Goal: Task Accomplishment & Management: Manage account settings

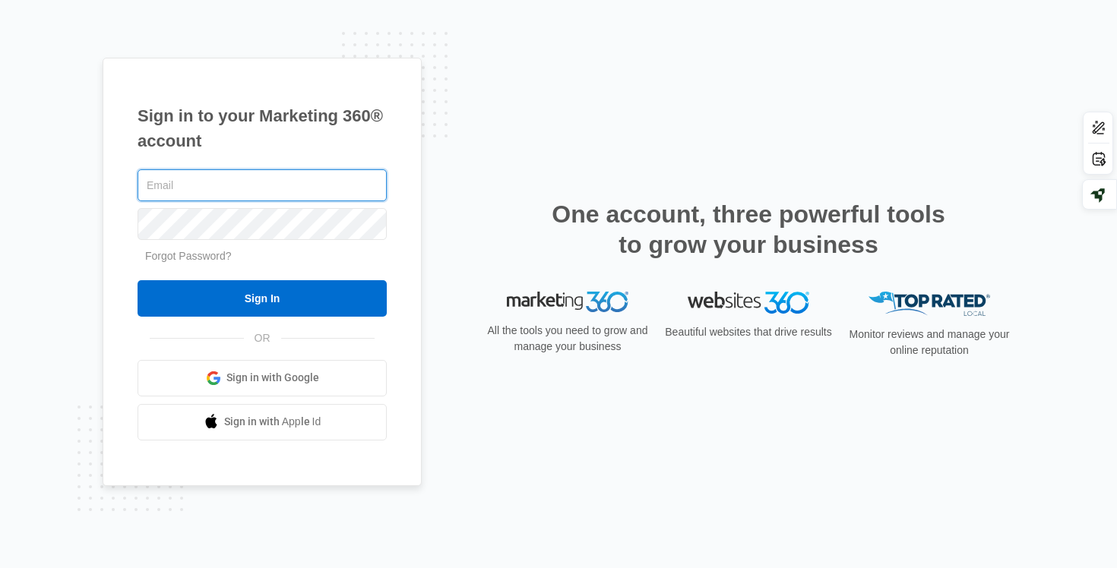
click at [165, 190] on input "text" at bounding box center [261, 185] width 249 height 32
type input "[EMAIL_ADDRESS][DOMAIN_NAME]"
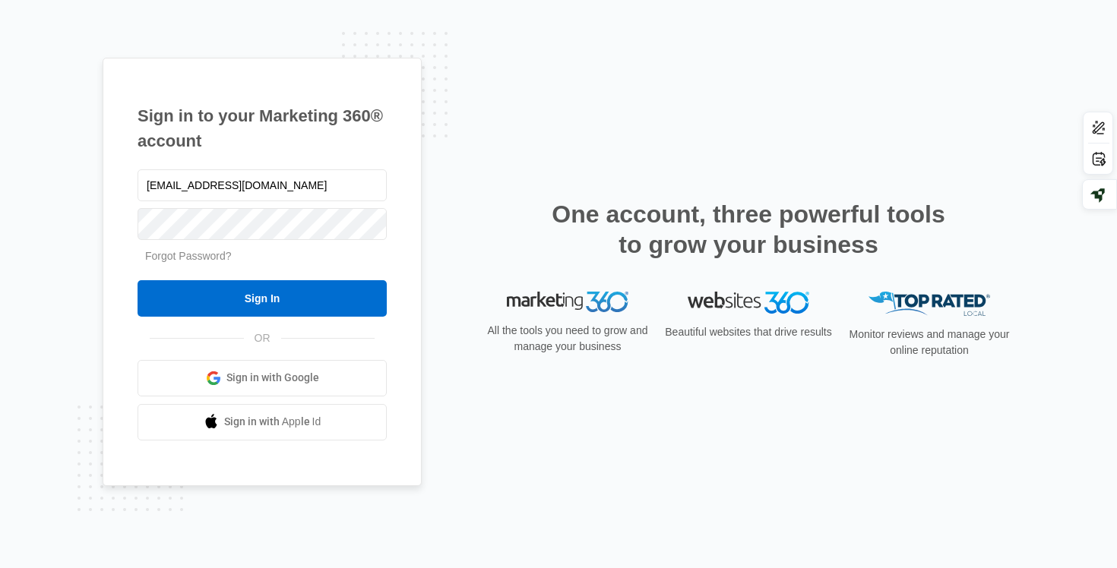
click at [196, 251] on link "Forgot Password?" at bounding box center [188, 256] width 87 height 12
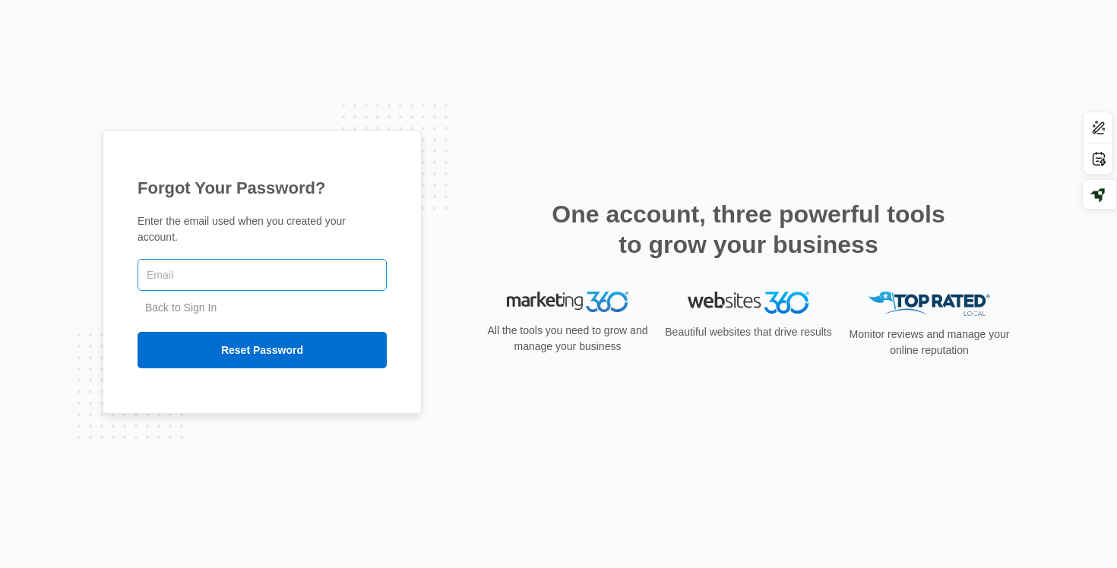
click at [188, 277] on input "text" at bounding box center [261, 275] width 249 height 32
type input "[EMAIL_ADDRESS][DOMAIN_NAME]"
click at [256, 316] on div "Back to Sign In Reset Password" at bounding box center [261, 334] width 249 height 68
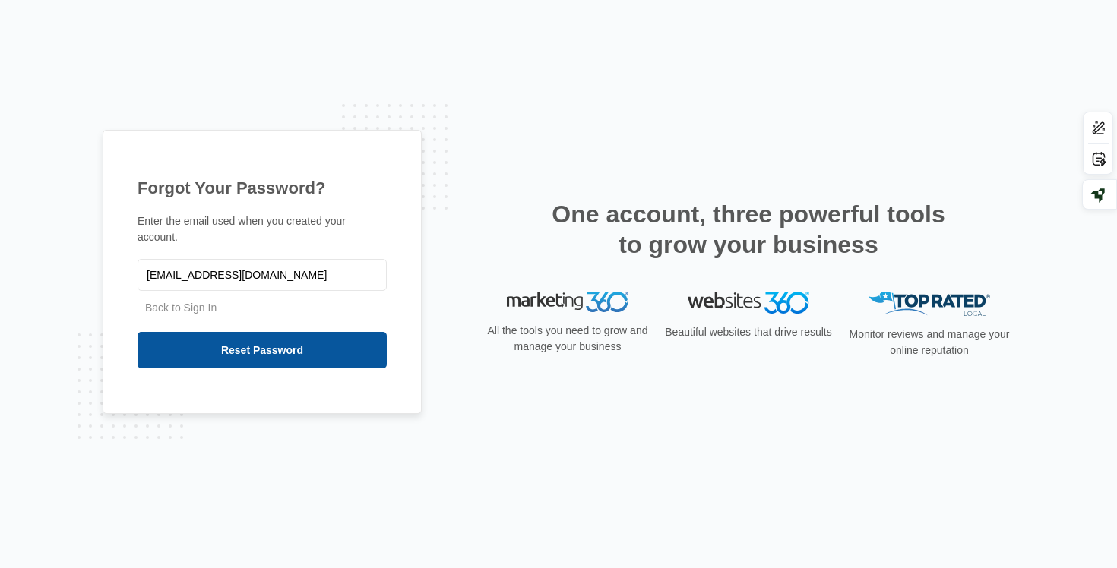
click at [285, 351] on input "Reset Password" at bounding box center [261, 350] width 249 height 36
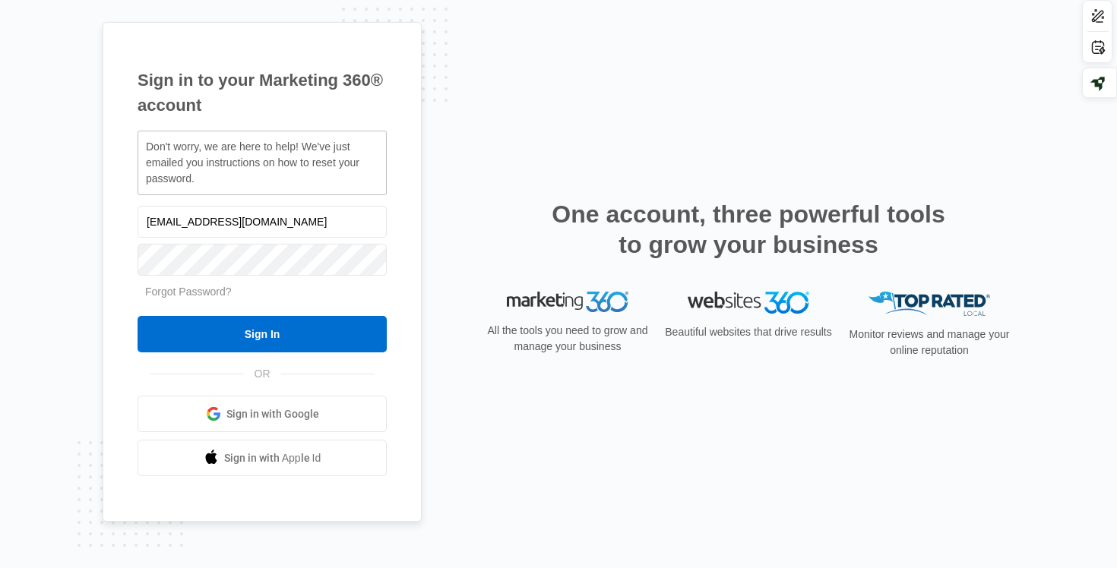
click at [280, 418] on span "Sign in with Google" at bounding box center [272, 414] width 93 height 16
